Goal: Information Seeking & Learning: Learn about a topic

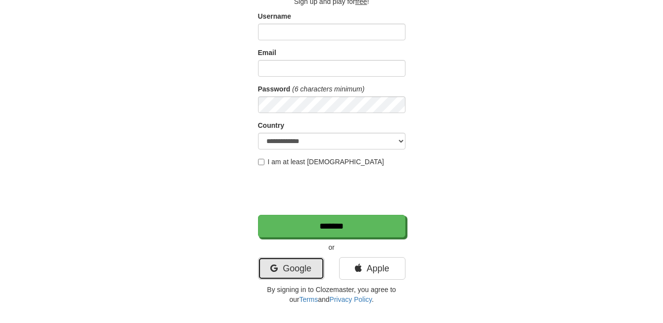
scroll to position [70, 0]
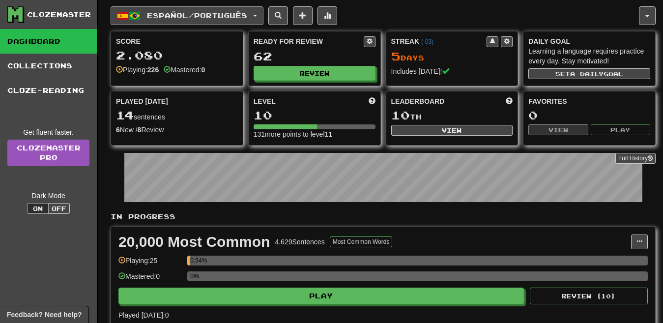
click at [257, 15] on span "button" at bounding box center [255, 16] width 4 height 2
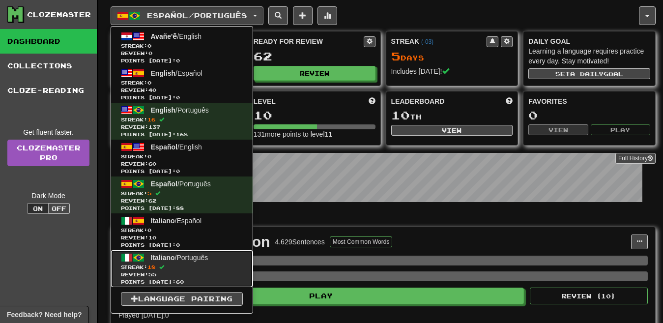
click at [205, 258] on span "Italiano / Português" at bounding box center [180, 258] width 58 height 8
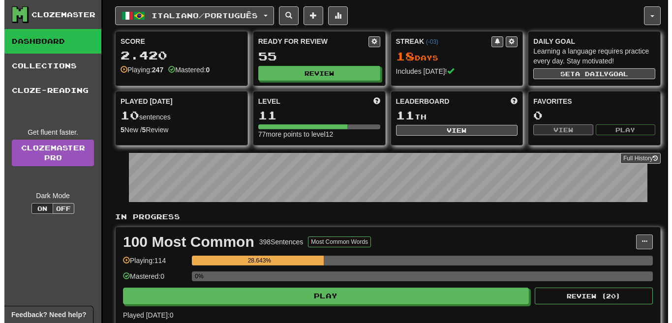
scroll to position [242, 0]
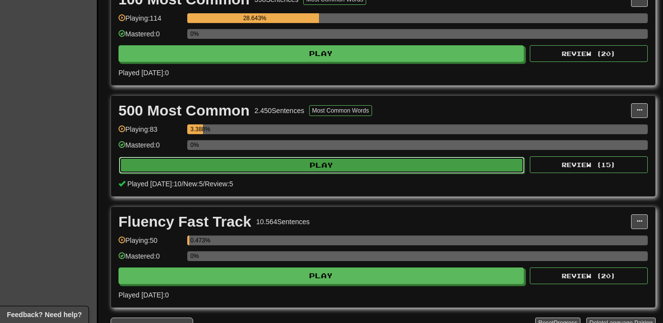
click at [377, 160] on button "Play" at bounding box center [322, 165] width 406 height 17
select select "**"
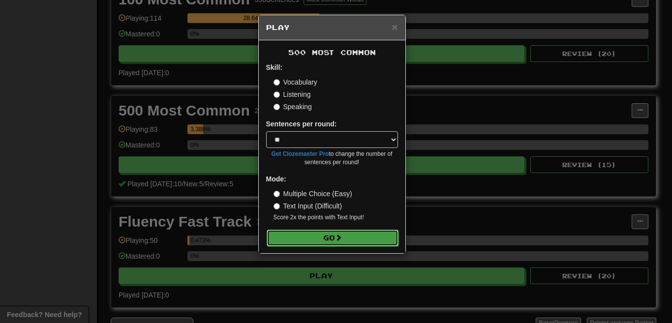
click at [309, 234] on button "Go" at bounding box center [332, 238] width 132 height 17
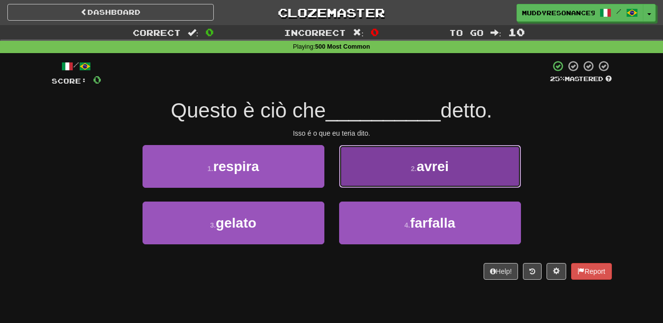
click at [415, 171] on small "2 ." at bounding box center [414, 169] width 6 height 8
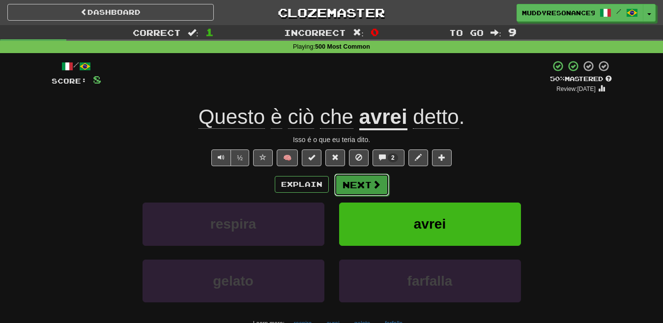
click at [356, 183] on button "Next" at bounding box center [361, 185] width 55 height 23
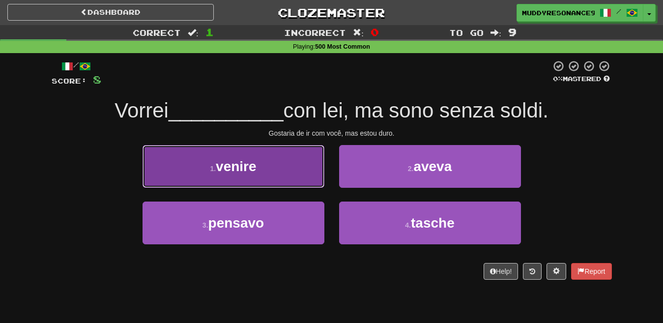
click at [274, 164] on button "1 . venire" at bounding box center [234, 166] width 182 height 43
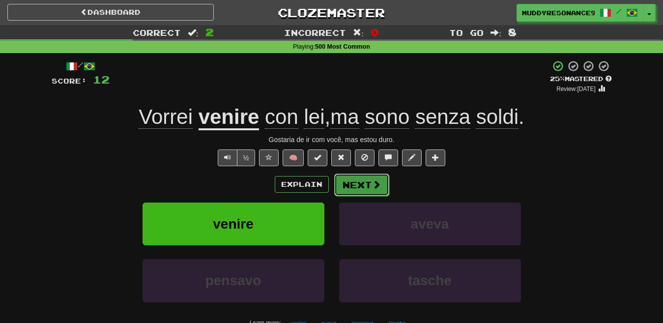
click at [354, 186] on button "Next" at bounding box center [361, 185] width 55 height 23
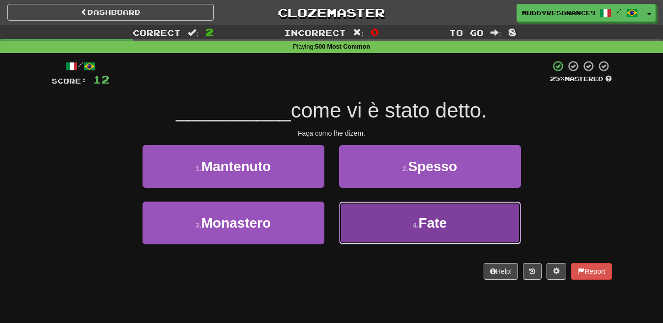
click at [443, 226] on span "Fate" at bounding box center [433, 222] width 29 height 15
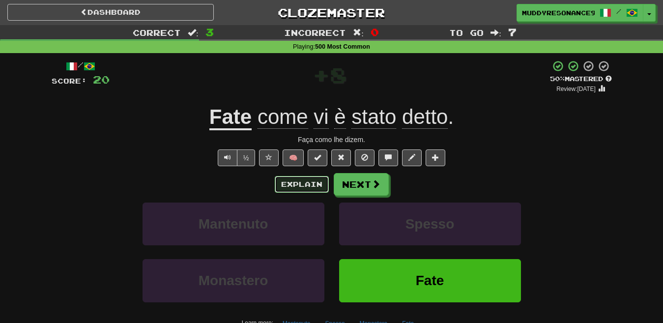
click at [309, 183] on button "Explain" at bounding box center [302, 184] width 54 height 17
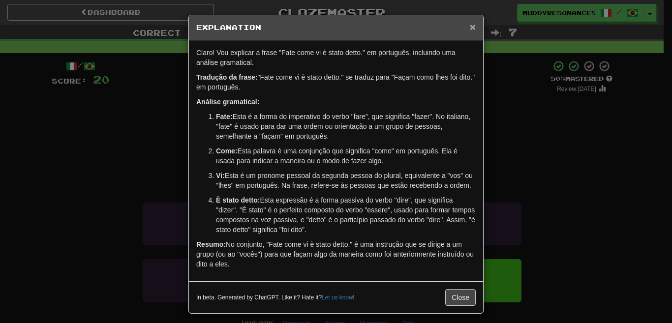
click at [469, 24] on span "×" at bounding box center [472, 26] width 6 height 11
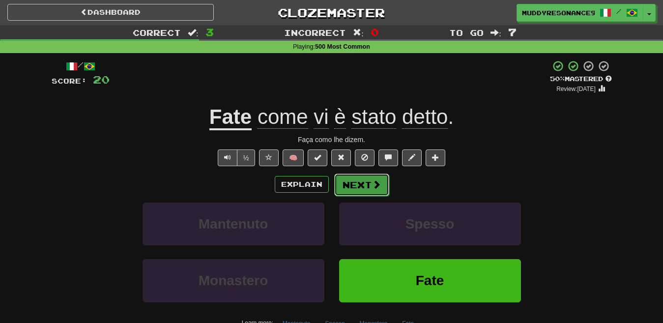
click at [363, 188] on button "Next" at bounding box center [361, 185] width 55 height 23
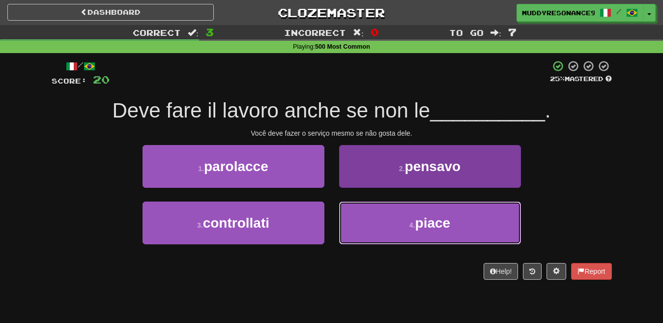
click at [412, 218] on button "4 . piace" at bounding box center [430, 223] width 182 height 43
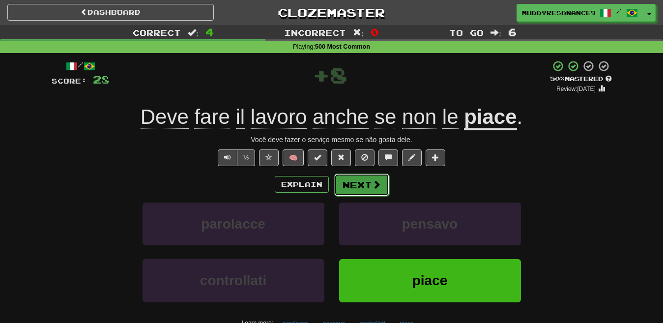
click at [375, 182] on span at bounding box center [376, 184] width 9 height 9
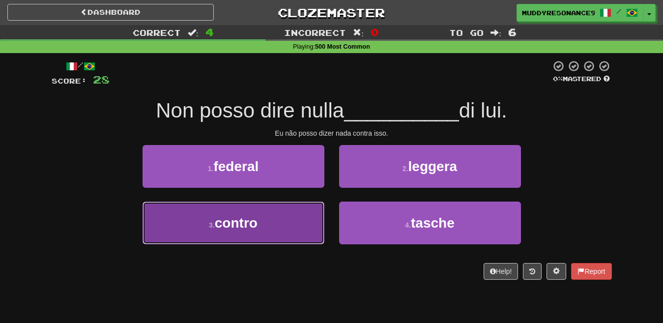
click at [298, 229] on button "3 . contro" at bounding box center [234, 223] width 182 height 43
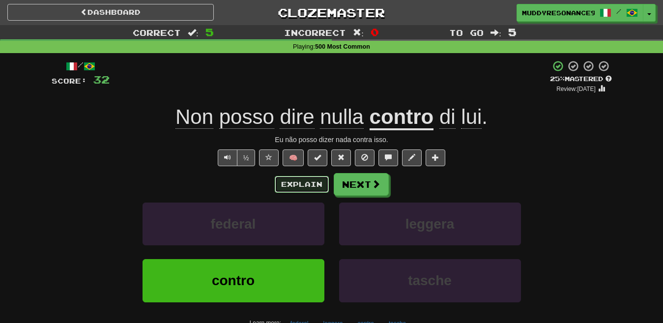
click at [315, 186] on button "Explain" at bounding box center [302, 184] width 54 height 17
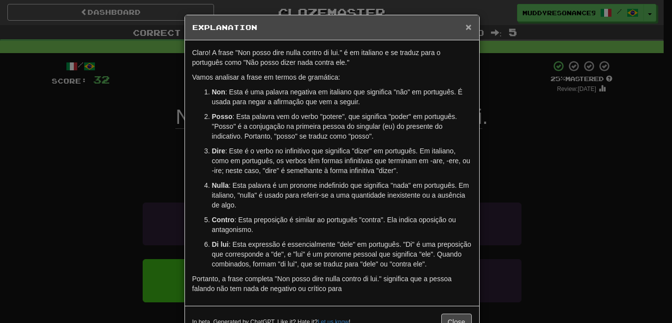
click at [467, 28] on span "×" at bounding box center [468, 26] width 6 height 11
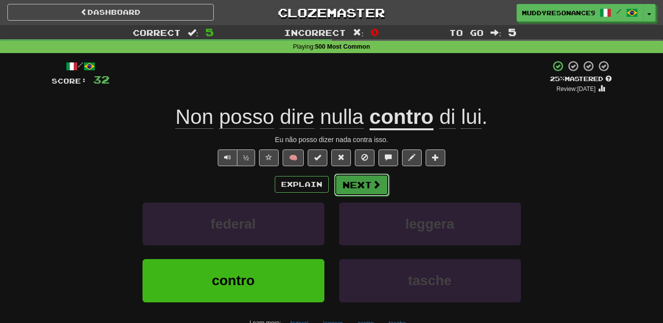
click at [362, 183] on button "Next" at bounding box center [361, 185] width 55 height 23
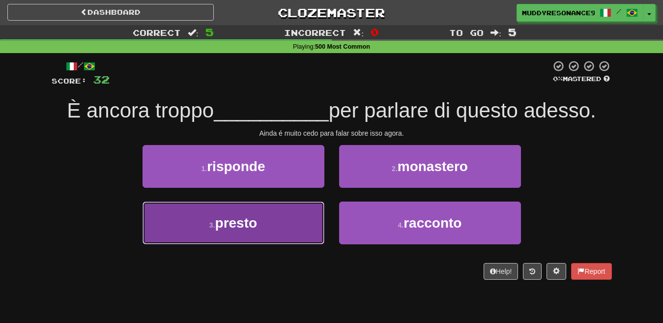
click at [301, 220] on button "3 . presto" at bounding box center [234, 223] width 182 height 43
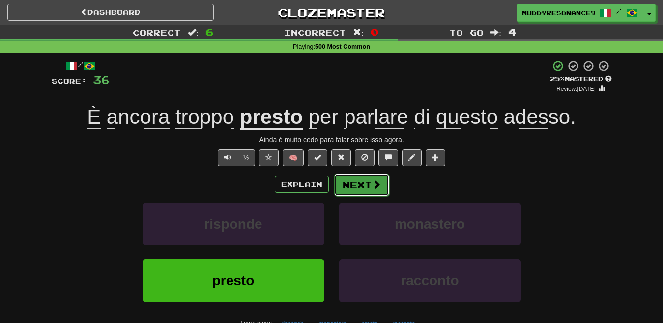
click at [351, 183] on button "Next" at bounding box center [361, 185] width 55 height 23
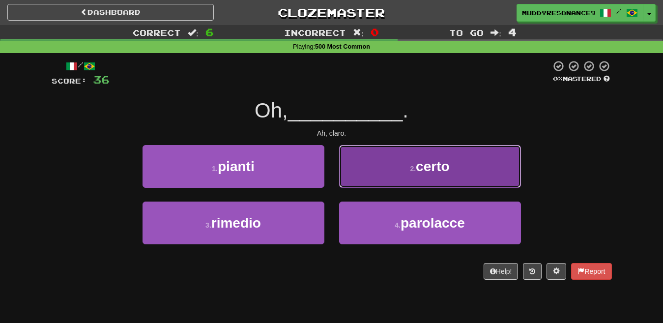
click at [406, 167] on button "2 . certo" at bounding box center [430, 166] width 182 height 43
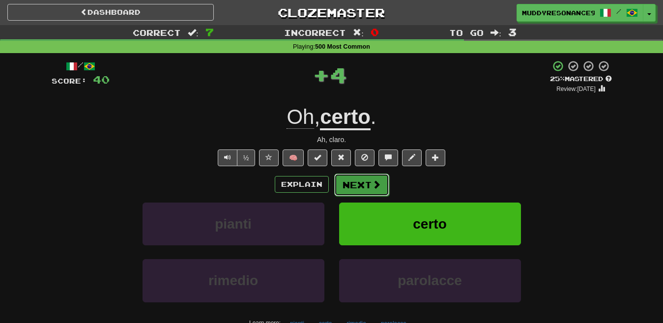
click at [361, 186] on button "Next" at bounding box center [361, 185] width 55 height 23
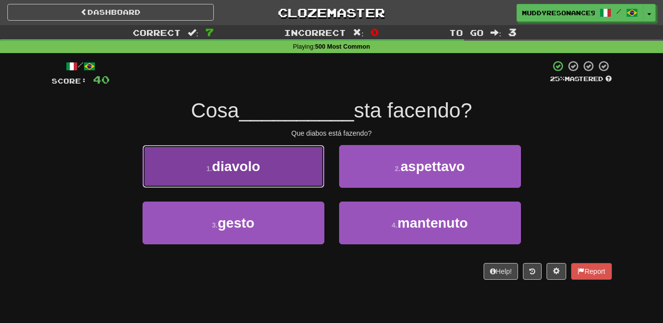
click at [302, 155] on button "1 . diavolo" at bounding box center [234, 166] width 182 height 43
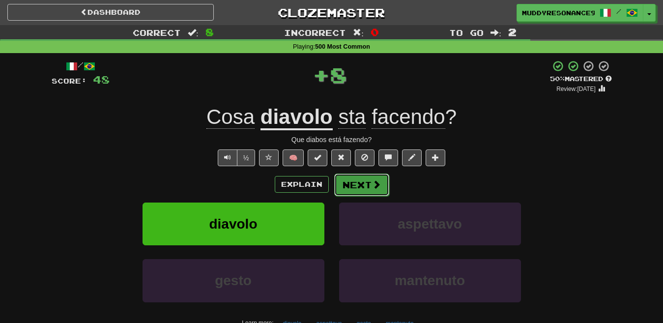
click at [362, 178] on button "Next" at bounding box center [361, 185] width 55 height 23
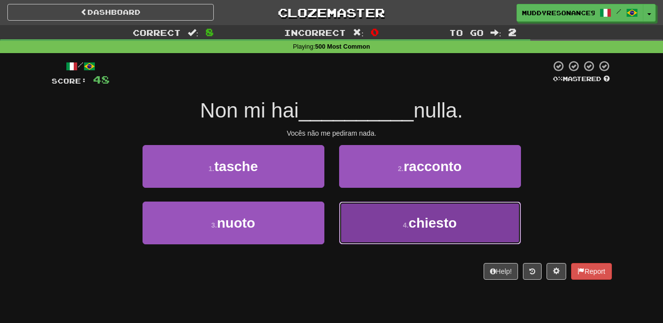
click at [445, 221] on span "chiesto" at bounding box center [433, 222] width 48 height 15
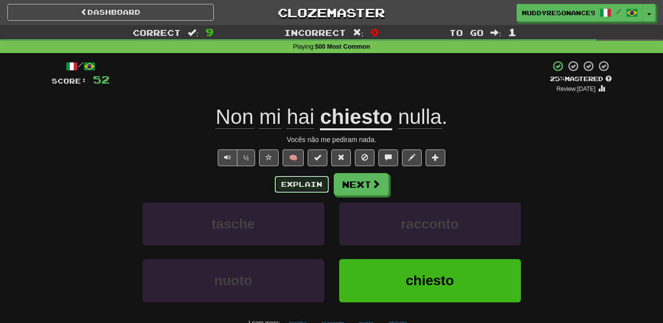
click at [311, 185] on button "Explain" at bounding box center [302, 184] width 54 height 17
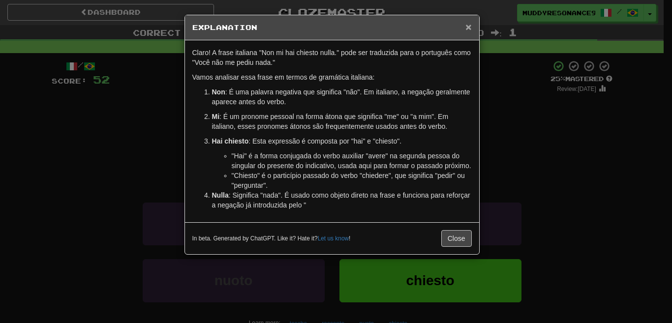
click at [468, 27] on span "×" at bounding box center [468, 26] width 6 height 11
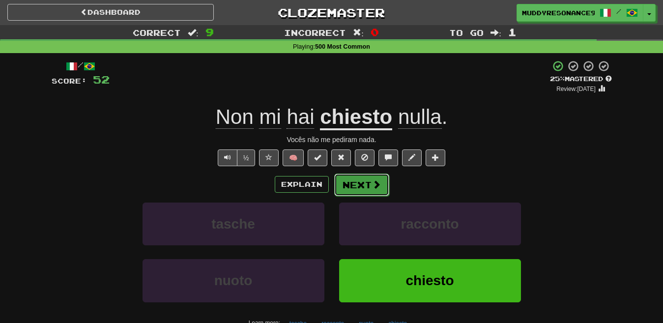
click at [369, 176] on button "Next" at bounding box center [361, 185] width 55 height 23
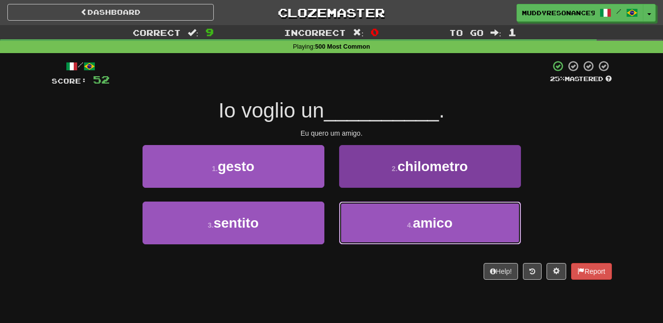
click at [434, 219] on span "amico" at bounding box center [433, 222] width 40 height 15
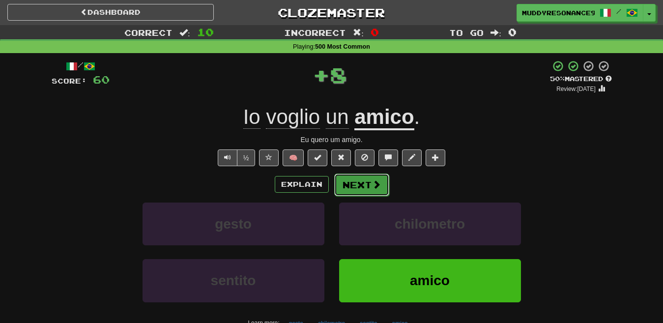
click at [364, 177] on button "Next" at bounding box center [361, 185] width 55 height 23
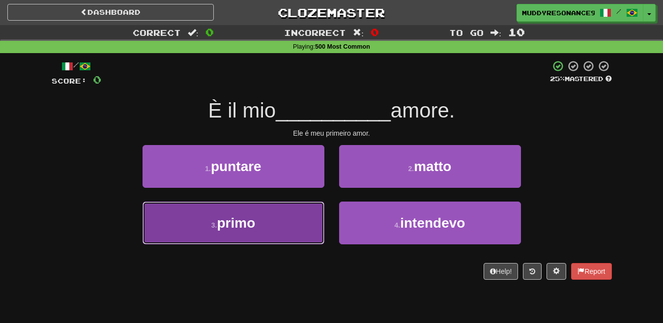
click at [284, 226] on button "3 . primo" at bounding box center [234, 223] width 182 height 43
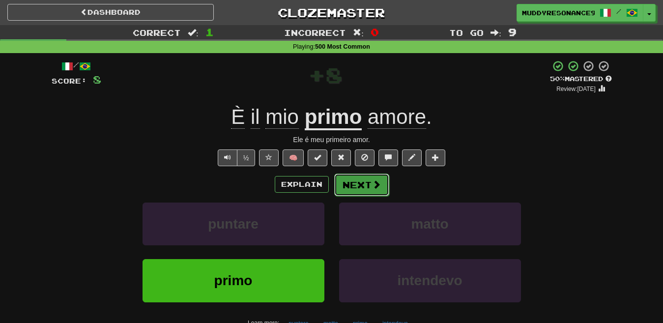
click at [378, 182] on span at bounding box center [376, 184] width 9 height 9
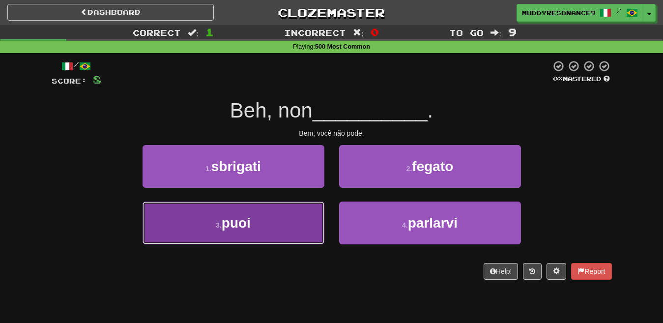
click at [272, 220] on button "3 . puoi" at bounding box center [234, 223] width 182 height 43
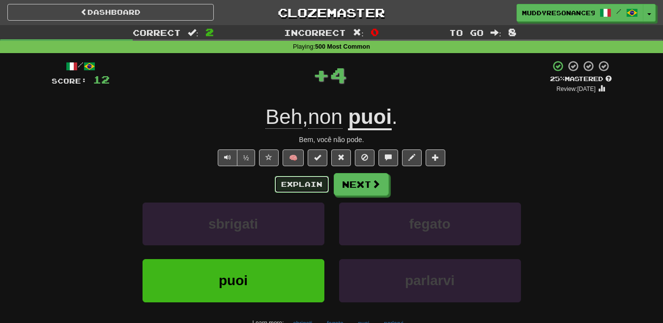
click at [292, 184] on button "Explain" at bounding box center [302, 184] width 54 height 17
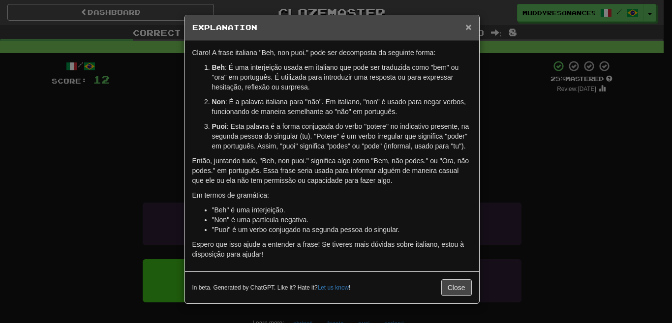
click at [465, 28] on span "×" at bounding box center [468, 26] width 6 height 11
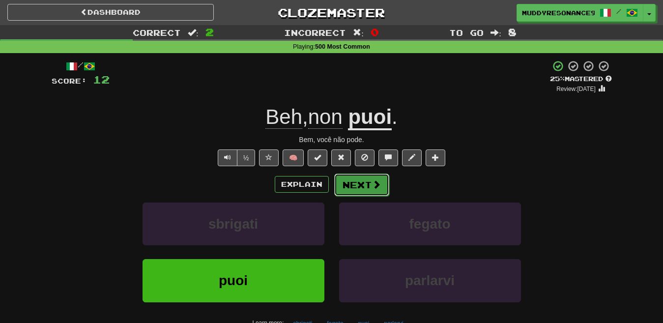
click at [367, 177] on button "Next" at bounding box center [361, 185] width 55 height 23
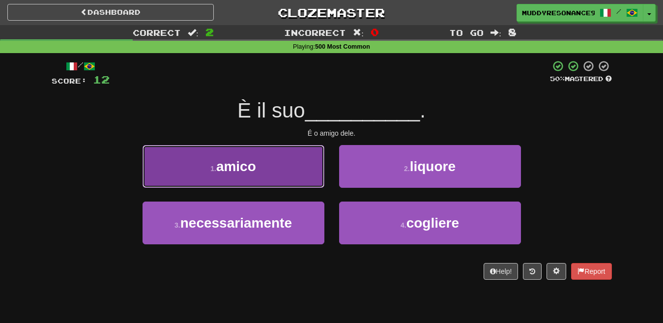
click at [299, 166] on button "1 . amico" at bounding box center [234, 166] width 182 height 43
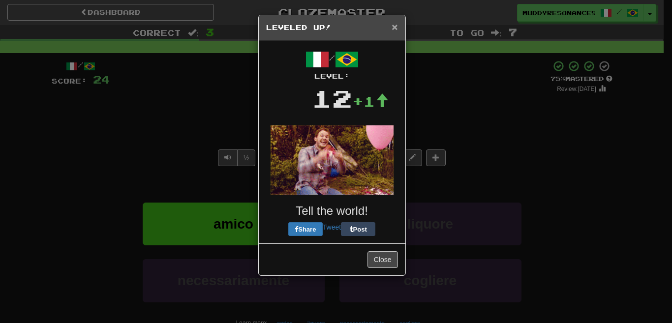
click at [394, 27] on span "×" at bounding box center [394, 26] width 6 height 11
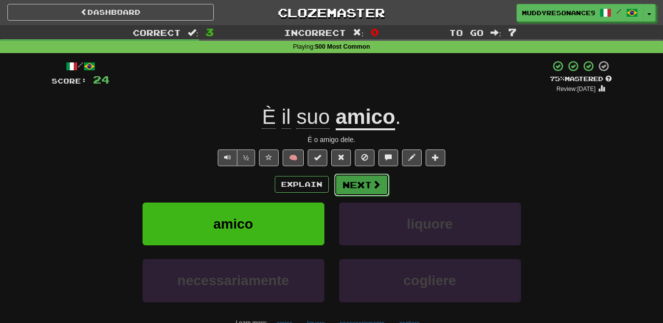
click at [354, 188] on button "Next" at bounding box center [361, 185] width 55 height 23
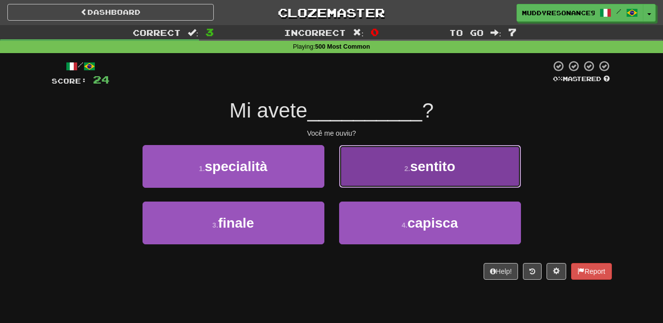
click at [418, 155] on button "2 . sentito" at bounding box center [430, 166] width 182 height 43
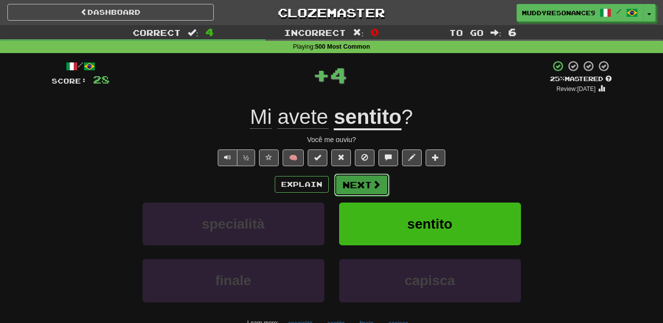
click at [372, 183] on span at bounding box center [376, 184] width 9 height 9
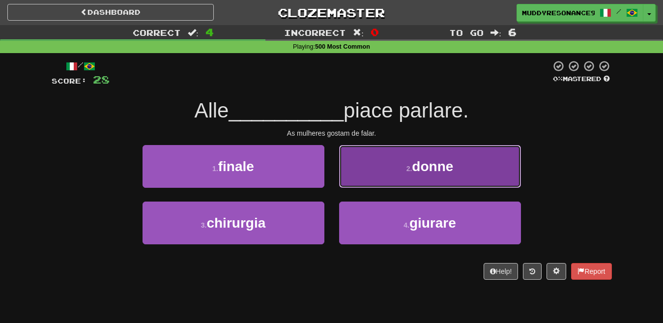
click at [409, 162] on button "2 . donne" at bounding box center [430, 166] width 182 height 43
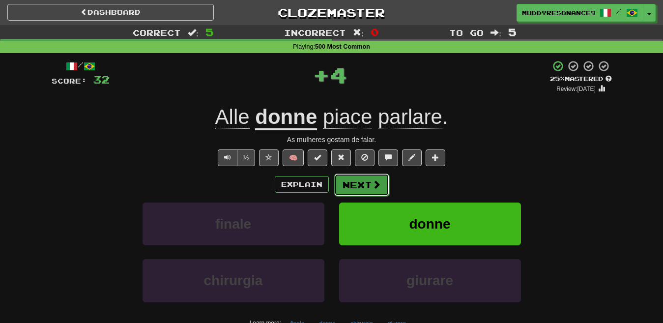
click at [362, 184] on button "Next" at bounding box center [361, 185] width 55 height 23
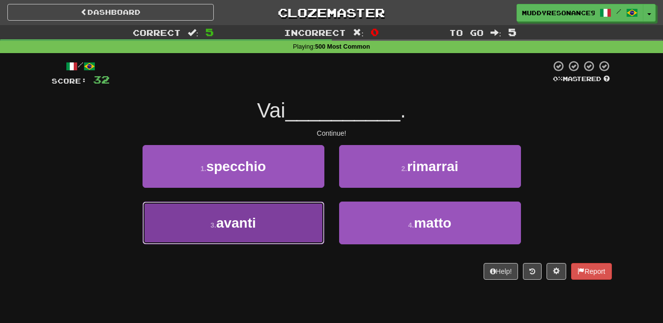
click at [297, 216] on button "3 . avanti" at bounding box center [234, 223] width 182 height 43
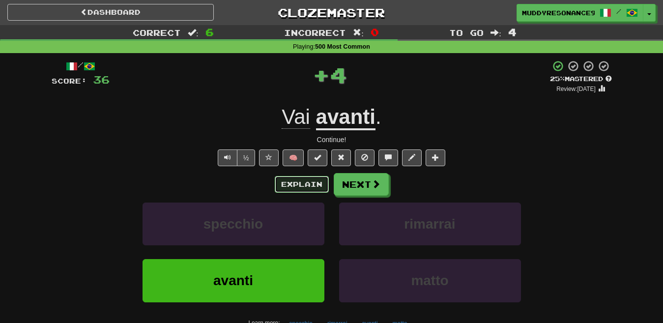
click at [309, 184] on button "Explain" at bounding box center [302, 184] width 54 height 17
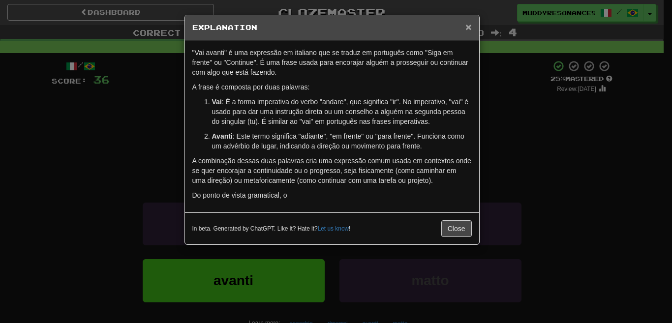
click at [469, 22] on span "×" at bounding box center [468, 26] width 6 height 11
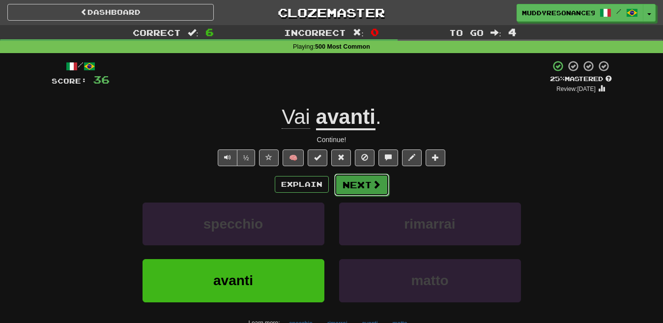
click at [369, 186] on button "Next" at bounding box center [361, 185] width 55 height 23
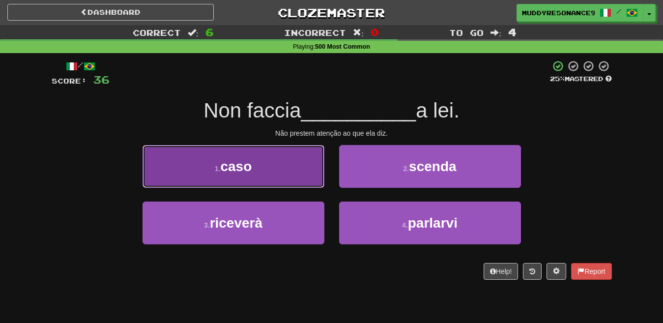
click at [278, 157] on button "1 . caso" at bounding box center [234, 166] width 182 height 43
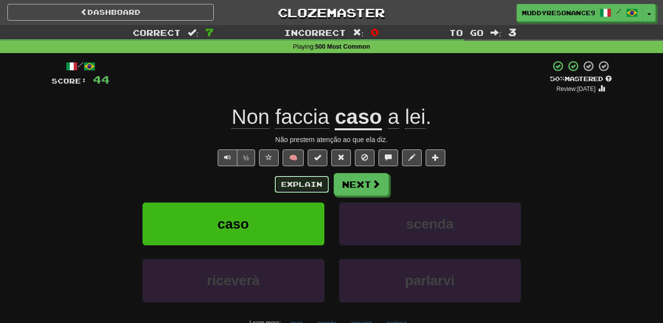
click at [306, 183] on button "Explain" at bounding box center [302, 184] width 54 height 17
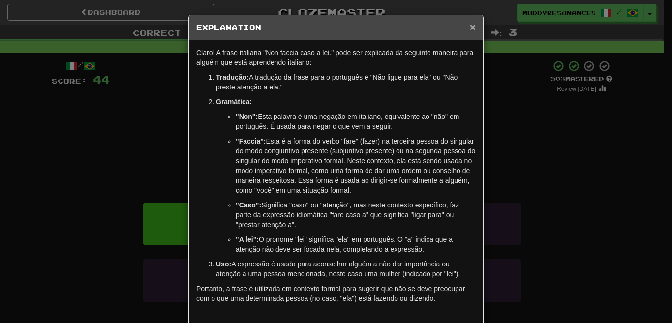
click at [469, 25] on span "×" at bounding box center [472, 26] width 6 height 11
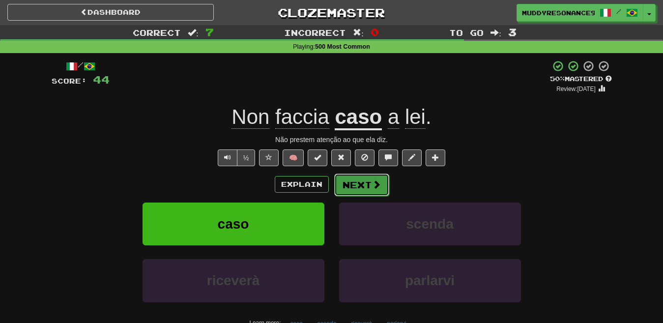
click at [367, 177] on button "Next" at bounding box center [361, 185] width 55 height 23
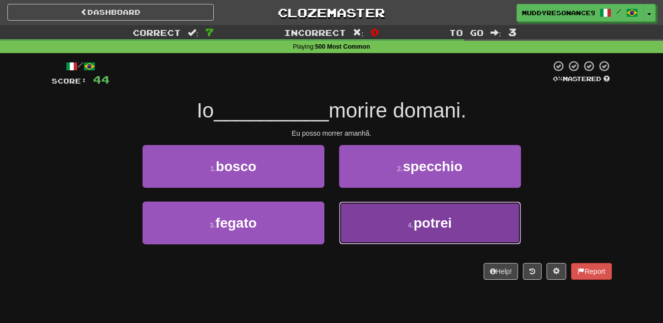
click at [420, 210] on button "4 . potrei" at bounding box center [430, 223] width 182 height 43
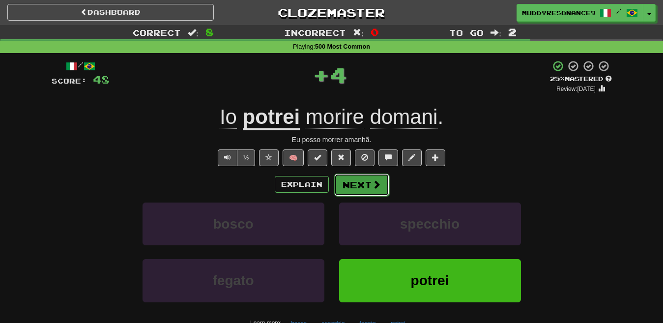
click at [375, 184] on span at bounding box center [376, 184] width 9 height 9
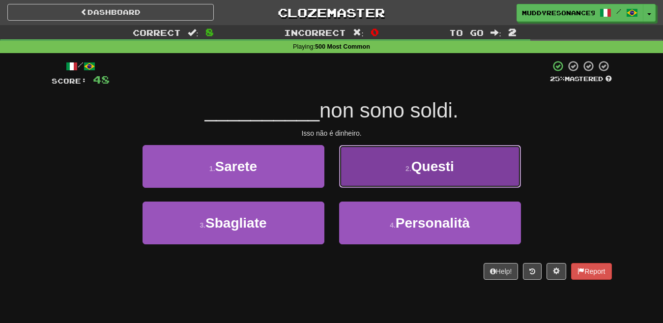
click at [417, 162] on span "Questi" at bounding box center [432, 166] width 43 height 15
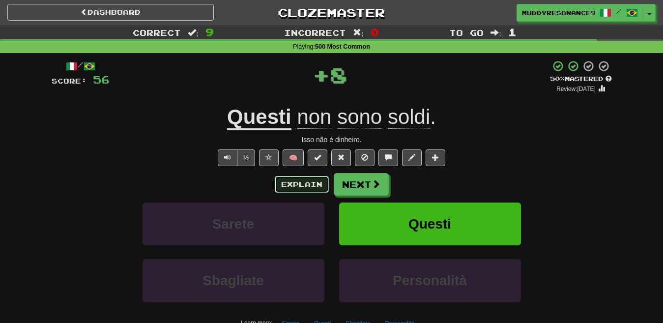
click at [307, 179] on button "Explain" at bounding box center [302, 184] width 54 height 17
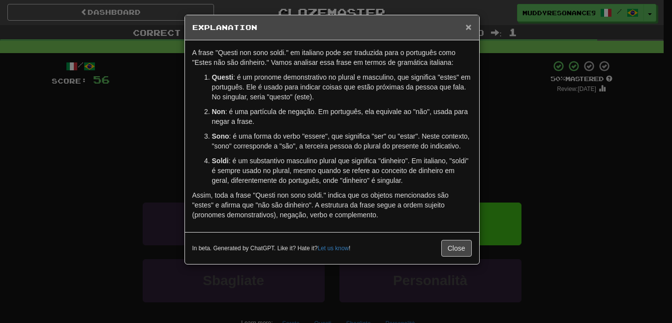
click at [468, 25] on span "×" at bounding box center [468, 26] width 6 height 11
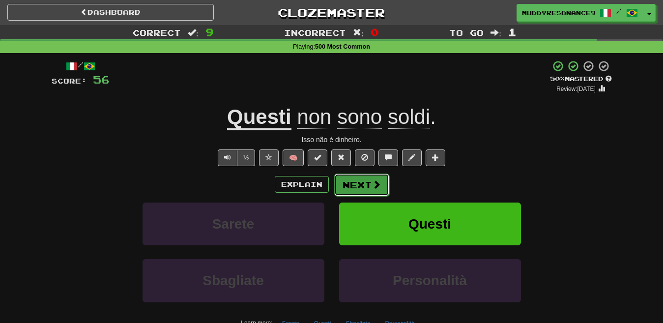
click at [370, 183] on button "Next" at bounding box center [361, 185] width 55 height 23
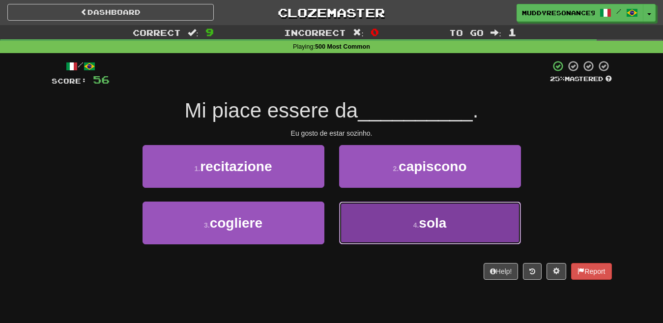
click at [428, 234] on button "4 . sola" at bounding box center [430, 223] width 182 height 43
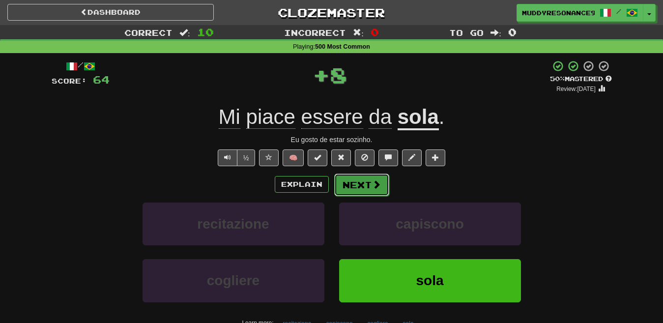
click at [368, 186] on button "Next" at bounding box center [361, 185] width 55 height 23
